Goal: Find specific page/section: Find specific page/section

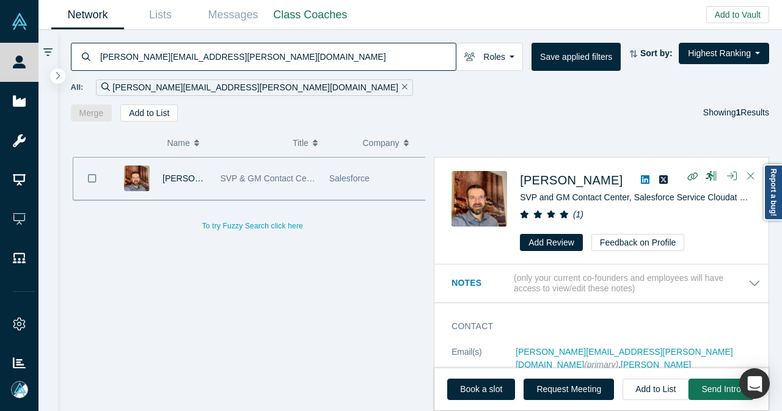
click at [402, 87] on icon "Remove Filter" at bounding box center [404, 86] width 5 height 9
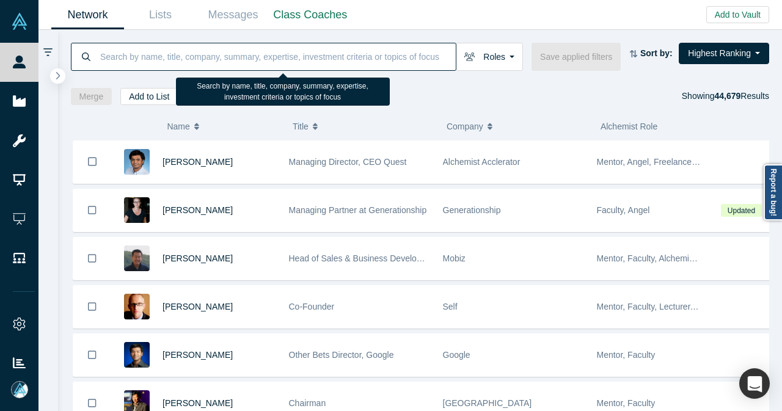
click at [288, 64] on input at bounding box center [277, 56] width 357 height 29
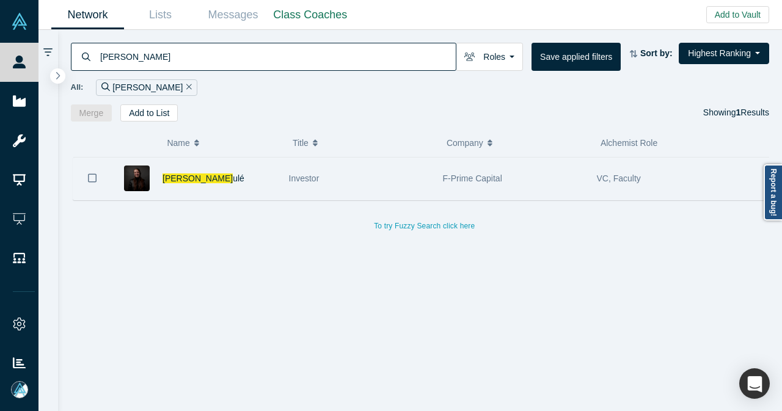
type input "[PERSON_NAME]"
click at [242, 173] on div "Betsy M ulé" at bounding box center [220, 179] width 114 height 42
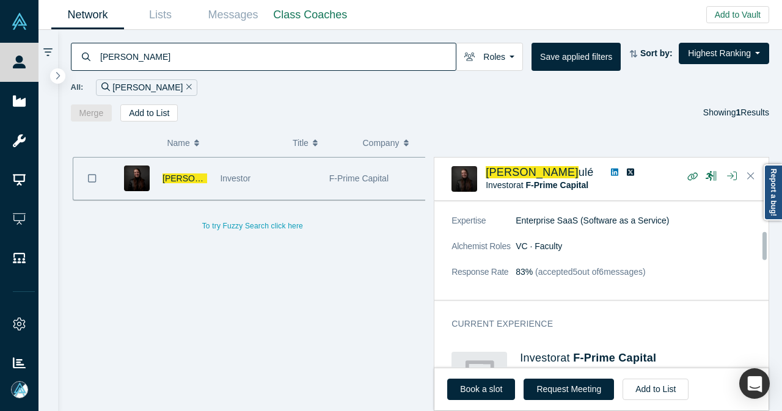
scroll to position [305, 0]
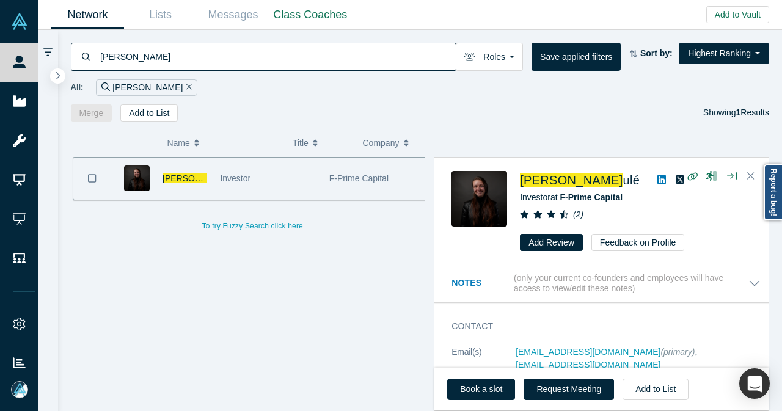
drag, startPoint x: 135, startPoint y: 51, endPoint x: 84, endPoint y: 60, distance: 52.2
click at [84, 60] on div "[PERSON_NAME]" at bounding box center [264, 57] width 386 height 28
paste input "[PERSON_NAME]"
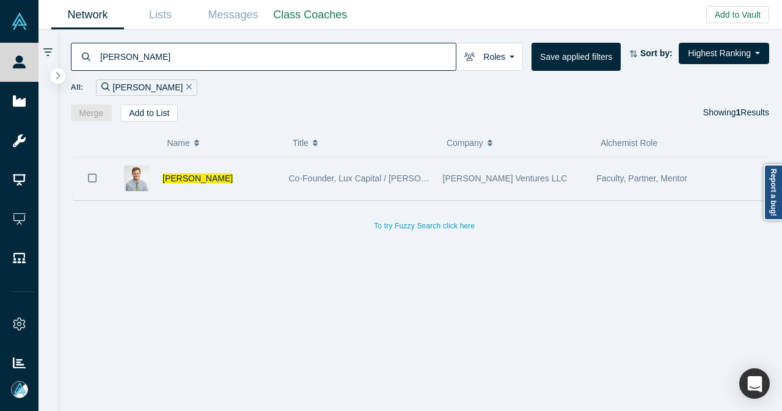
type input "[PERSON_NAME]"
click at [263, 180] on div "[PERSON_NAME]" at bounding box center [220, 179] width 114 height 42
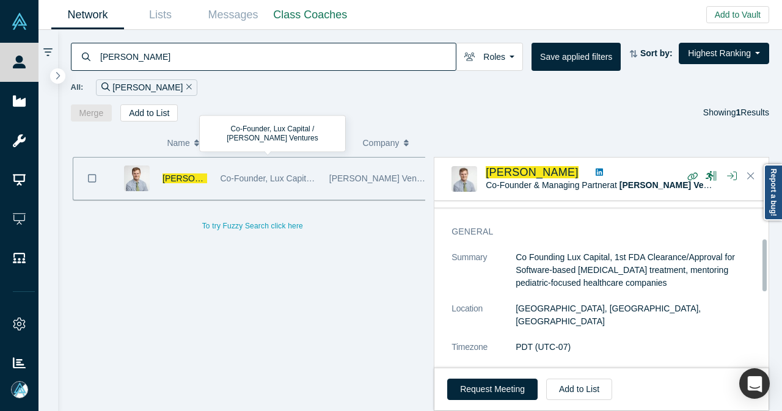
scroll to position [122, 0]
